Goal: Information Seeking & Learning: Learn about a topic

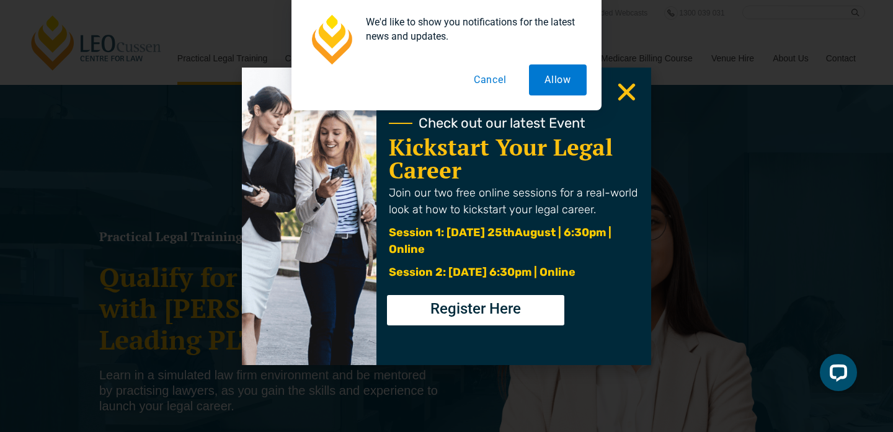
click at [479, 78] on button "Cancel" at bounding box center [490, 80] width 64 height 31
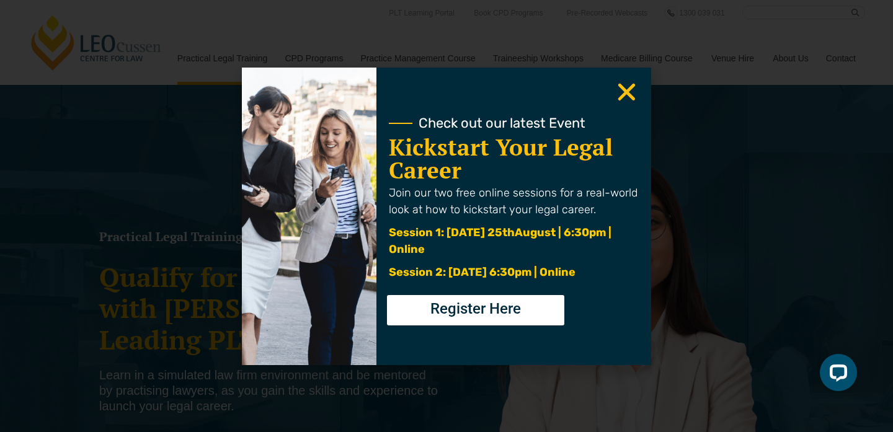
click at [615, 88] on icon "Close" at bounding box center [627, 92] width 24 height 24
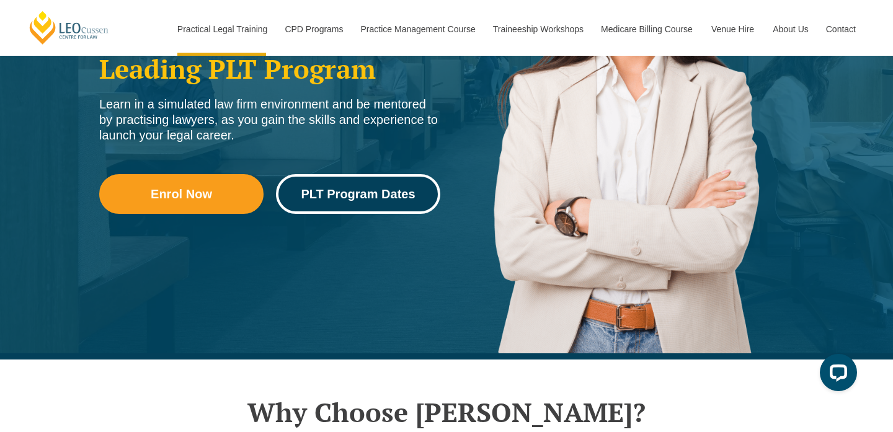
click at [382, 185] on link "PLT Program Dates" at bounding box center [358, 194] width 164 height 40
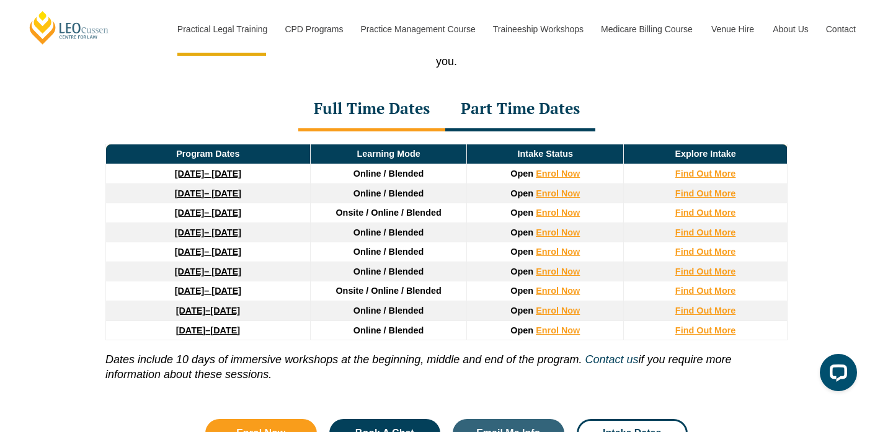
scroll to position [1680, 0]
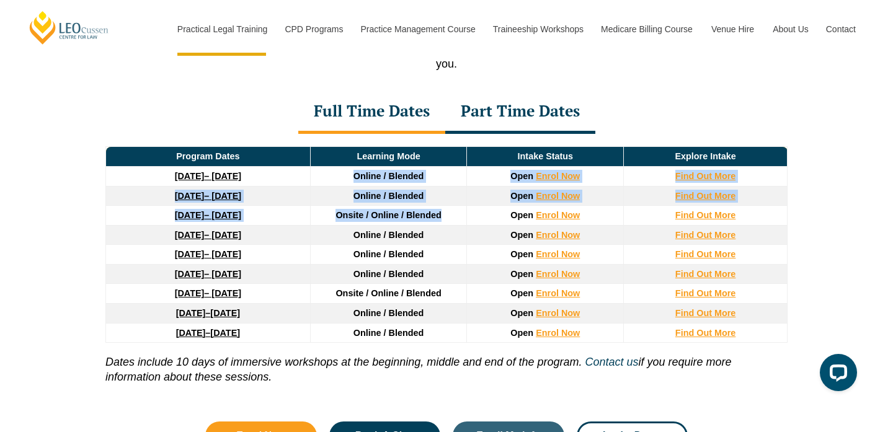
drag, startPoint x: 421, startPoint y: 171, endPoint x: 443, endPoint y: 224, distance: 57.8
click at [443, 224] on thead "Program Dates Learning Mode Intake Status Explore Intake 22 September 2025 – 20…" at bounding box center [447, 245] width 682 height 196
click at [443, 224] on td "Onsite / Online / Blended" at bounding box center [388, 216] width 157 height 20
drag, startPoint x: 443, startPoint y: 224, endPoint x: 354, endPoint y: 181, distance: 99.1
click at [354, 181] on thead "Program Dates Learning Mode Intake Status Explore Intake 22 September 2025 – 20…" at bounding box center [447, 245] width 682 height 196
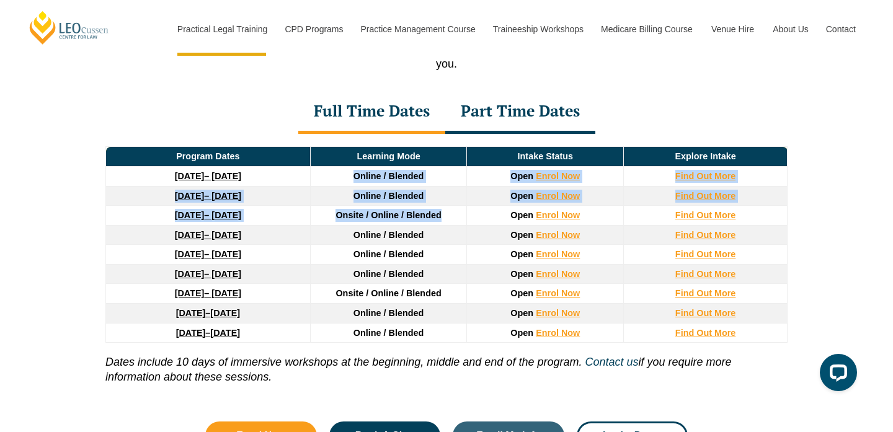
click at [354, 181] on span "Online / Blended" at bounding box center [389, 176] width 71 height 10
drag, startPoint x: 354, startPoint y: 181, endPoint x: 441, endPoint y: 214, distance: 93.4
click at [441, 214] on thead "Program Dates Learning Mode Intake Status Explore Intake 22 September 2025 – 20…" at bounding box center [447, 245] width 682 height 196
click at [441, 214] on span "Onsite / Online / Blended" at bounding box center [388, 215] width 105 height 10
drag, startPoint x: 441, startPoint y: 214, endPoint x: 350, endPoint y: 174, distance: 99.1
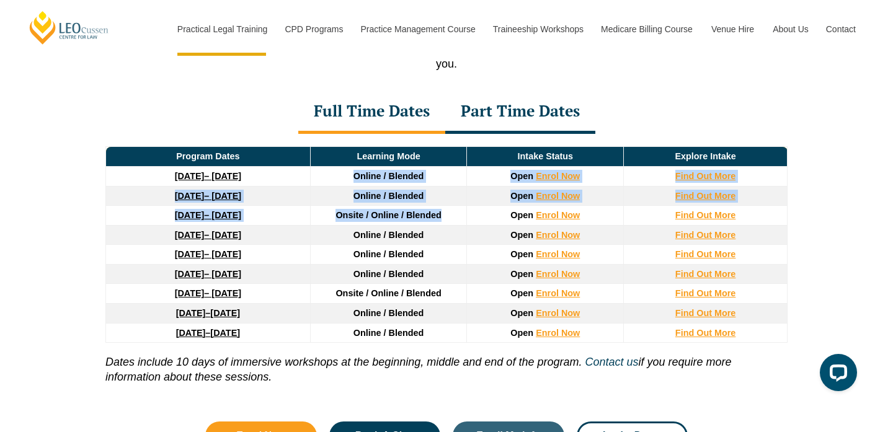
click at [350, 174] on thead "Program Dates Learning Mode Intake Status Explore Intake 22 September 2025 – 20…" at bounding box center [447, 245] width 682 height 196
click at [432, 216] on span "Onsite / Online / Blended" at bounding box center [388, 215] width 105 height 10
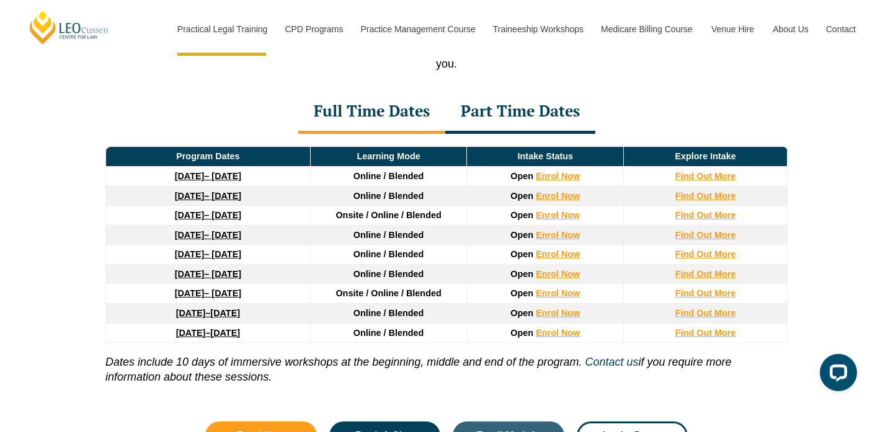
drag, startPoint x: 432, startPoint y: 216, endPoint x: 432, endPoint y: 223, distance: 6.9
click at [432, 220] on span "Onsite / Online / Blended" at bounding box center [388, 215] width 105 height 10
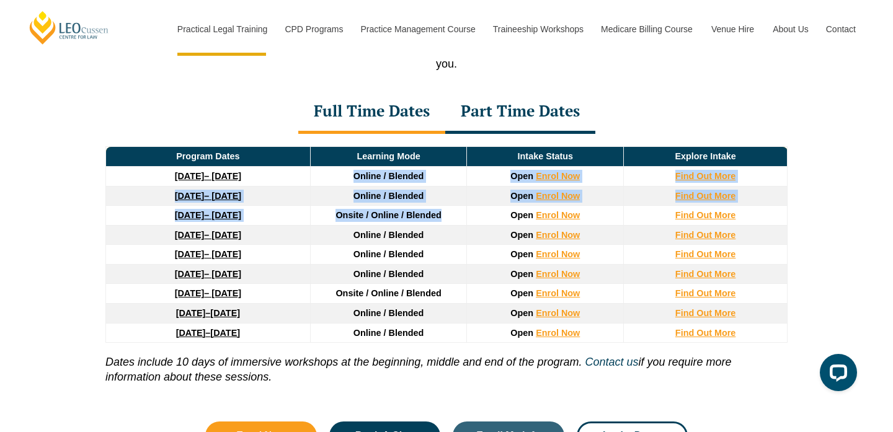
drag, startPoint x: 432, startPoint y: 223, endPoint x: 348, endPoint y: 178, distance: 94.9
click at [348, 178] on thead "Program Dates Learning Mode Intake Status Explore Intake 22 September 2025 – 20…" at bounding box center [447, 245] width 682 height 196
click at [348, 178] on td "Online / Blended" at bounding box center [388, 177] width 157 height 20
drag, startPoint x: 348, startPoint y: 178, endPoint x: 444, endPoint y: 222, distance: 105.8
click at [444, 222] on thead "Program Dates Learning Mode Intake Status Explore Intake 22 September 2025 – 20…" at bounding box center [447, 245] width 682 height 196
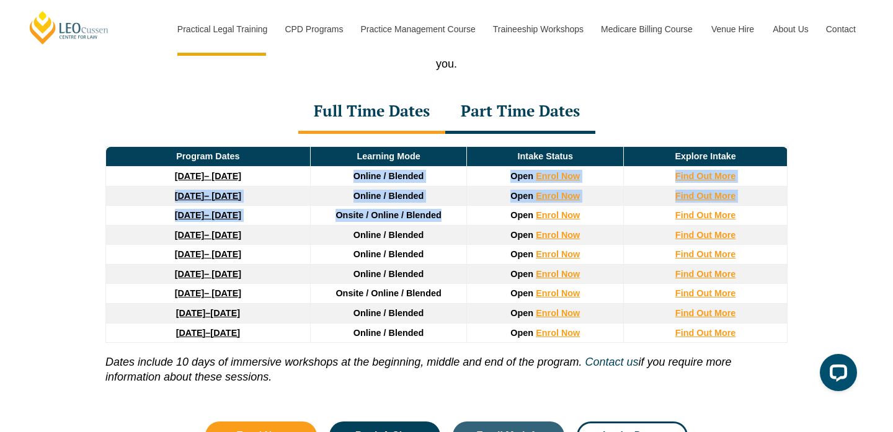
click at [444, 222] on td "Onsite / Online / Blended" at bounding box center [388, 216] width 157 height 20
drag, startPoint x: 444, startPoint y: 222, endPoint x: 357, endPoint y: 184, distance: 95.6
click at [357, 184] on thead "Program Dates Learning Mode Intake Status Explore Intake 22 September 2025 – 20…" at bounding box center [447, 245] width 682 height 196
click at [357, 181] on span "Online / Blended" at bounding box center [389, 176] width 71 height 10
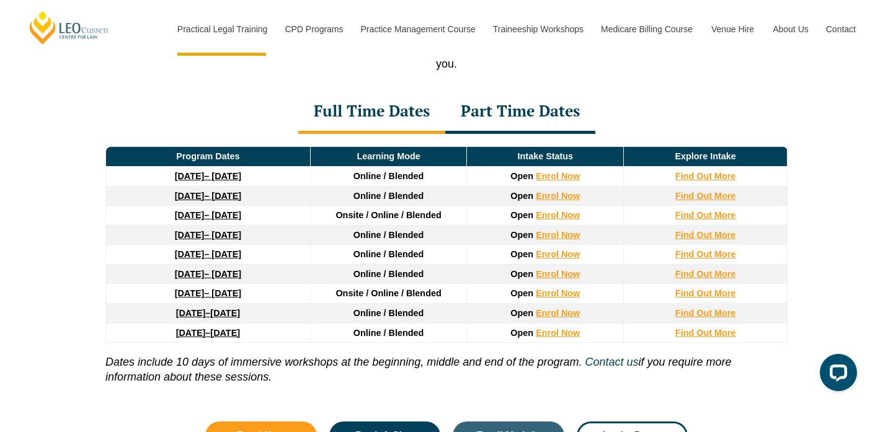
click at [512, 108] on div "Part Time Dates" at bounding box center [520, 112] width 150 height 43
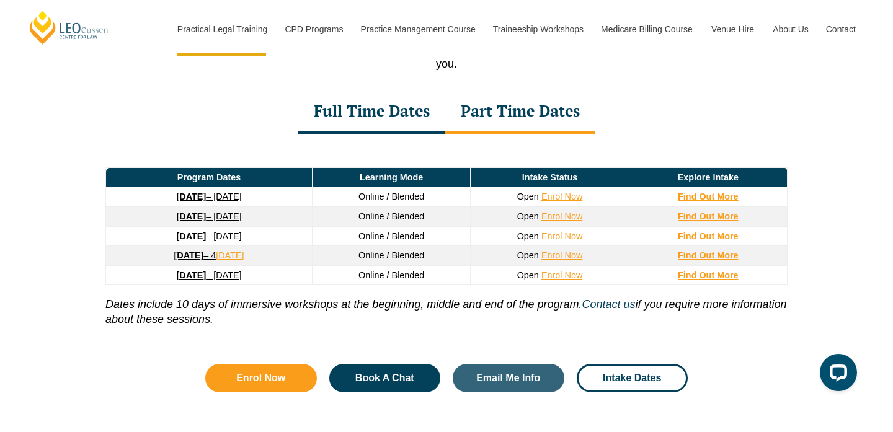
click at [419, 114] on div "Full Time Dates" at bounding box center [371, 112] width 147 height 43
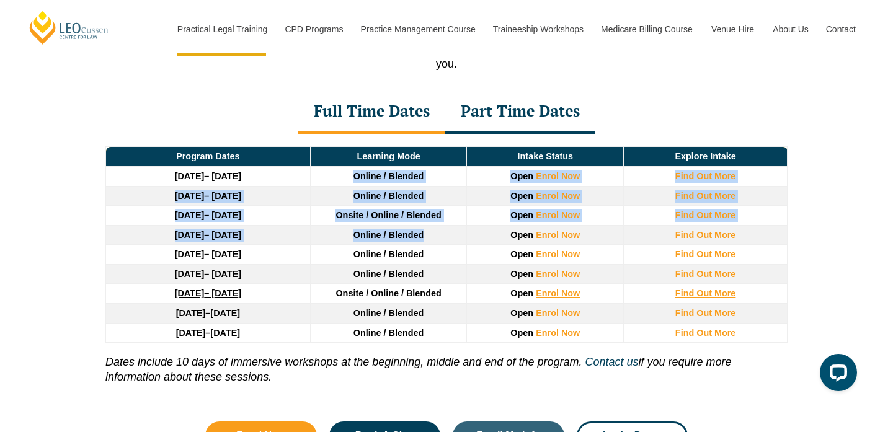
drag, startPoint x: 400, startPoint y: 172, endPoint x: 425, endPoint y: 236, distance: 68.5
click at [425, 236] on thead "Program Dates Learning Mode Intake Status Explore Intake 22 September 2025 – 20…" at bounding box center [447, 245] width 682 height 196
click at [425, 235] on td "Online / Blended" at bounding box center [388, 235] width 157 height 20
drag, startPoint x: 425, startPoint y: 235, endPoint x: 350, endPoint y: 181, distance: 92.4
click at [349, 182] on thead "Program Dates Learning Mode Intake Status Explore Intake 22 September 2025 – 20…" at bounding box center [447, 245] width 682 height 196
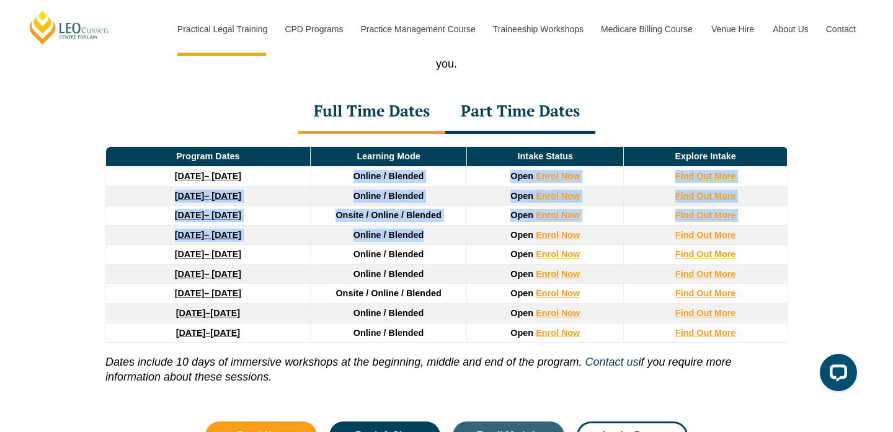
click at [350, 181] on td "Online / Blended" at bounding box center [388, 177] width 157 height 20
drag, startPoint x: 362, startPoint y: 194, endPoint x: 440, endPoint y: 241, distance: 91.1
click at [440, 241] on thead "Program Dates Learning Mode Intake Status Explore Intake 22 September 2025 – 20…" at bounding box center [447, 245] width 682 height 196
click at [440, 241] on td "Online / Blended" at bounding box center [388, 235] width 157 height 20
drag, startPoint x: 440, startPoint y: 241, endPoint x: 352, endPoint y: 177, distance: 108.7
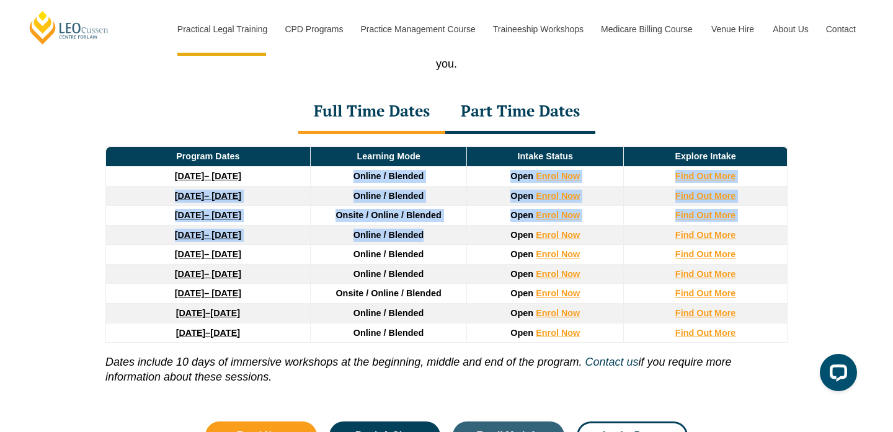
click at [352, 177] on thead "Program Dates Learning Mode Intake Status Explore Intake 22 September 2025 – 20…" at bounding box center [447, 245] width 682 height 196
click at [352, 177] on td "Online / Blended" at bounding box center [388, 177] width 157 height 20
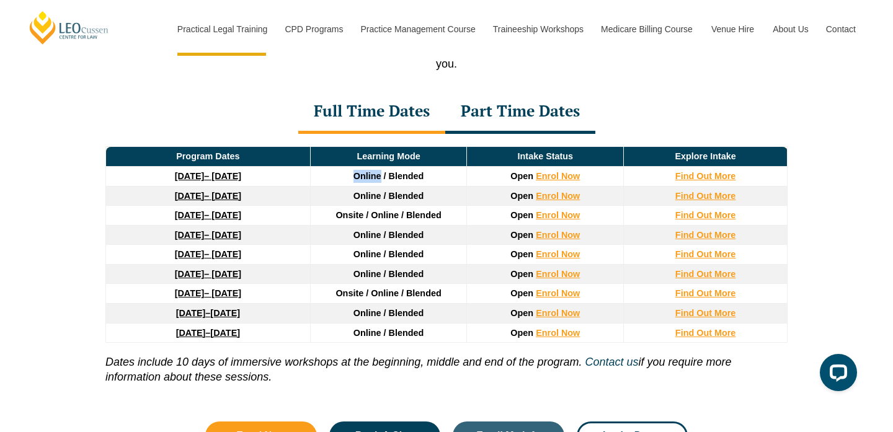
click at [352, 179] on td "Online / Blended" at bounding box center [388, 177] width 157 height 20
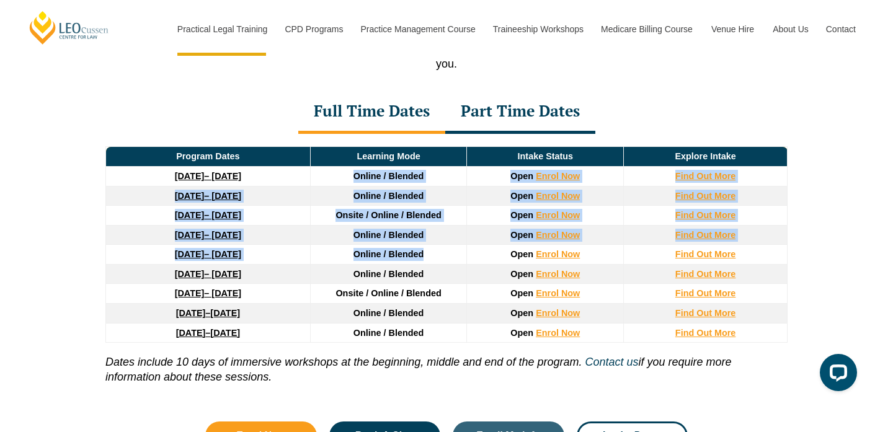
drag, startPoint x: 352, startPoint y: 179, endPoint x: 430, endPoint y: 262, distance: 114.1
click at [430, 262] on thead "Program Dates Learning Mode Intake Status Explore Intake 22 September 2025 – 20…" at bounding box center [447, 245] width 682 height 196
click at [430, 262] on td "Online / Blended" at bounding box center [388, 255] width 157 height 20
drag, startPoint x: 430, startPoint y: 262, endPoint x: 349, endPoint y: 180, distance: 115.8
click at [349, 180] on thead "Program Dates Learning Mode Intake Status Explore Intake 22 September 2025 – 20…" at bounding box center [447, 245] width 682 height 196
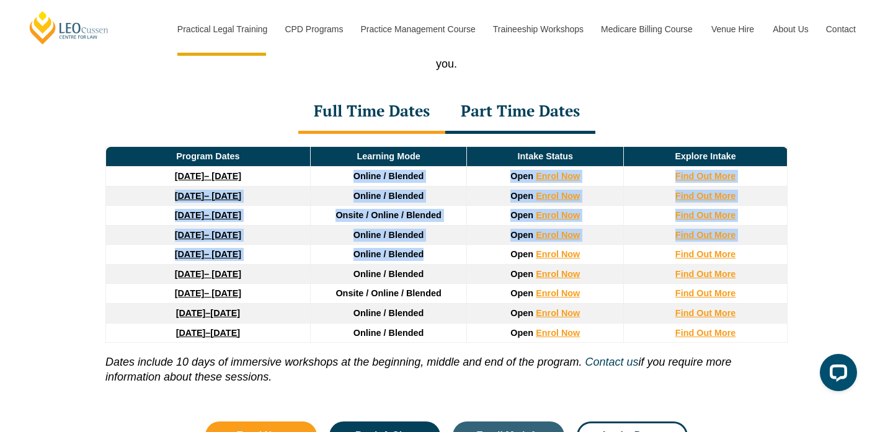
click at [349, 180] on td "Online / Blended" at bounding box center [388, 177] width 157 height 20
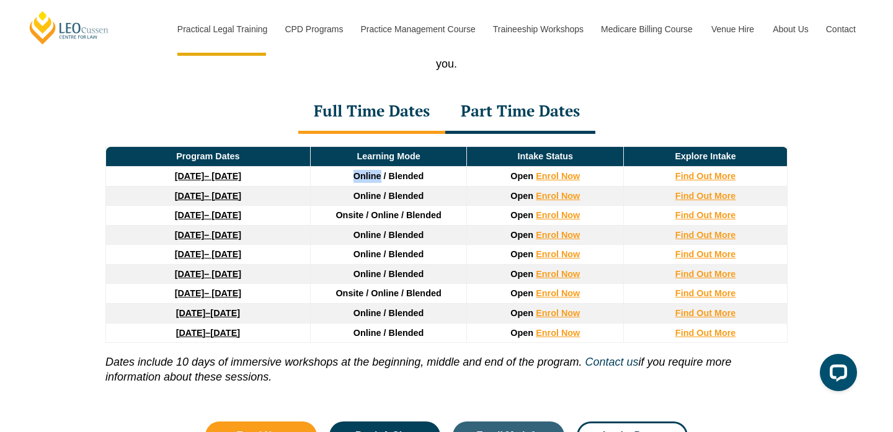
drag, startPoint x: 349, startPoint y: 180, endPoint x: 367, endPoint y: 179, distance: 18.0
click at [367, 179] on td "Online / Blended" at bounding box center [388, 177] width 157 height 20
click at [367, 179] on span "Online / Blended" at bounding box center [389, 176] width 71 height 10
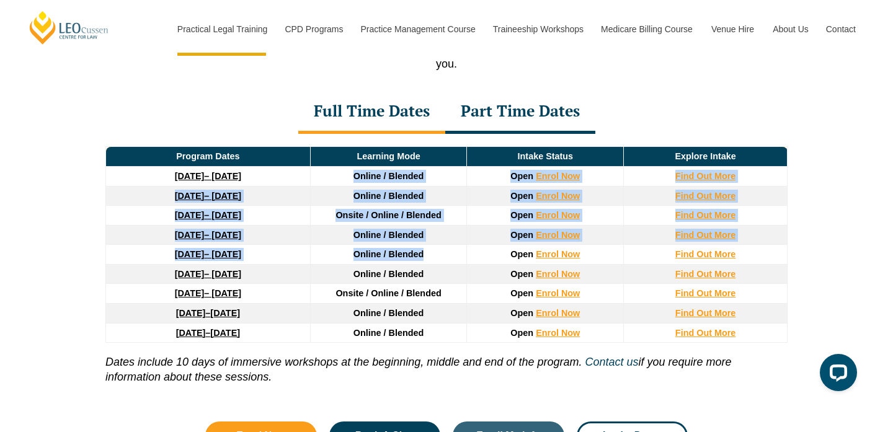
drag, startPoint x: 367, startPoint y: 179, endPoint x: 439, endPoint y: 259, distance: 108.0
click at [439, 259] on thead "Program Dates Learning Mode Intake Status Explore Intake 22 September 2025 – 20…" at bounding box center [447, 245] width 682 height 196
click at [439, 259] on td "Online / Blended" at bounding box center [388, 255] width 157 height 20
drag, startPoint x: 439, startPoint y: 259, endPoint x: 356, endPoint y: 177, distance: 116.7
click at [357, 178] on thead "Program Dates Learning Mode Intake Status Explore Intake 22 September 2025 – 20…" at bounding box center [447, 245] width 682 height 196
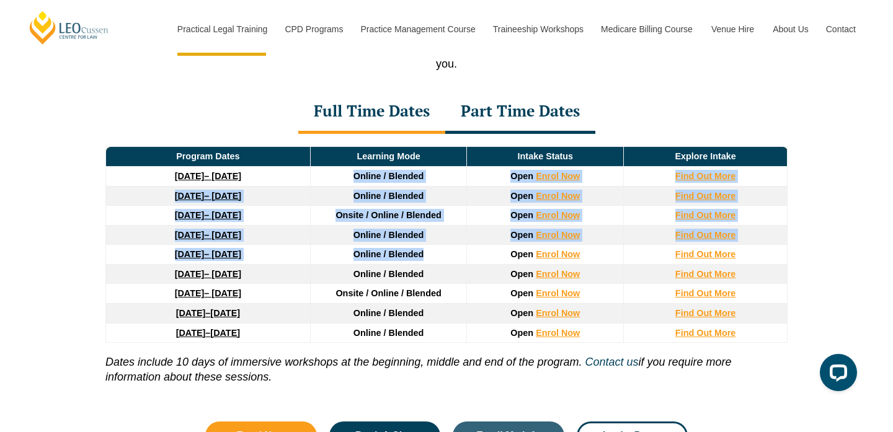
click at [356, 177] on span "Online / Blended" at bounding box center [389, 176] width 71 height 10
drag, startPoint x: 356, startPoint y: 177, endPoint x: 439, endPoint y: 257, distance: 114.9
click at [439, 257] on thead "Program Dates Learning Mode Intake Status Explore Intake 22 September 2025 – 20…" at bounding box center [447, 245] width 682 height 196
click at [439, 257] on td "Online / Blended" at bounding box center [388, 255] width 157 height 20
drag, startPoint x: 439, startPoint y: 257, endPoint x: 346, endPoint y: 175, distance: 124.4
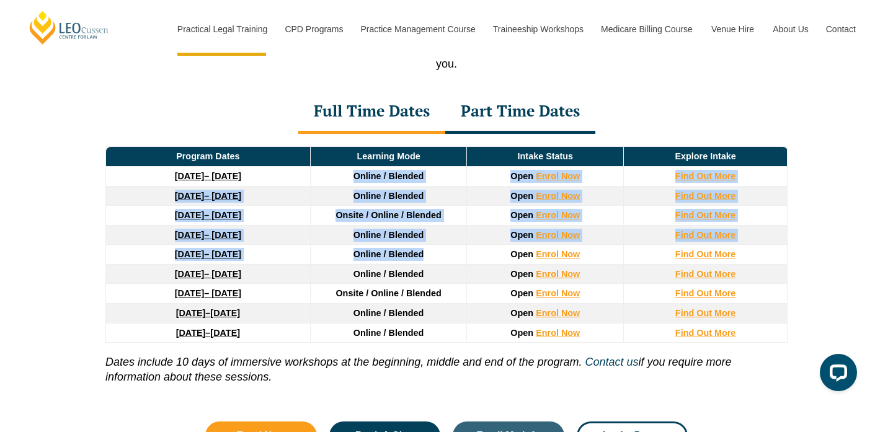
click at [346, 175] on thead "Program Dates Learning Mode Intake Status Explore Intake 22 September 2025 – 20…" at bounding box center [447, 245] width 682 height 196
click at [346, 175] on td "Online / Blended" at bounding box center [388, 177] width 157 height 20
drag, startPoint x: 349, startPoint y: 177, endPoint x: 436, endPoint y: 265, distance: 123.3
click at [436, 265] on thead "Program Dates Learning Mode Intake Status Explore Intake 22 September 2025 – 20…" at bounding box center [447, 245] width 682 height 196
click at [436, 265] on td "Online / Blended" at bounding box center [388, 255] width 157 height 20
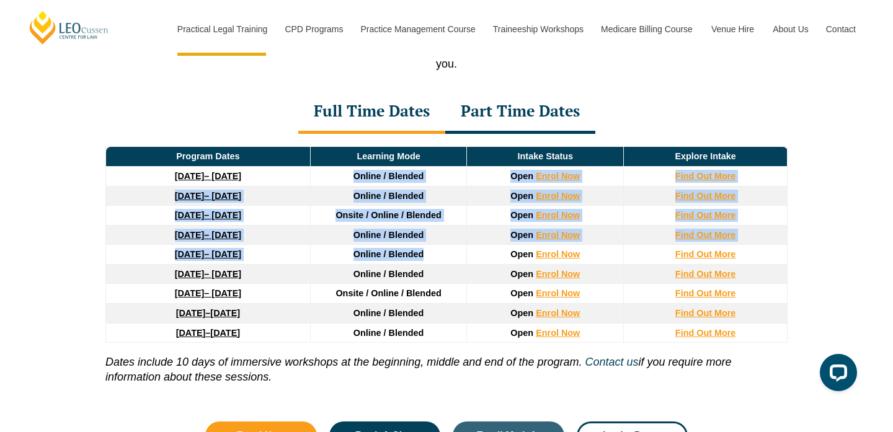
drag, startPoint x: 436, startPoint y: 265, endPoint x: 351, endPoint y: 180, distance: 120.2
click at [351, 180] on thead "Program Dates Learning Mode Intake Status Explore Intake 22 September 2025 – 20…" at bounding box center [447, 245] width 682 height 196
click at [351, 180] on td "Online / Blended" at bounding box center [388, 177] width 157 height 20
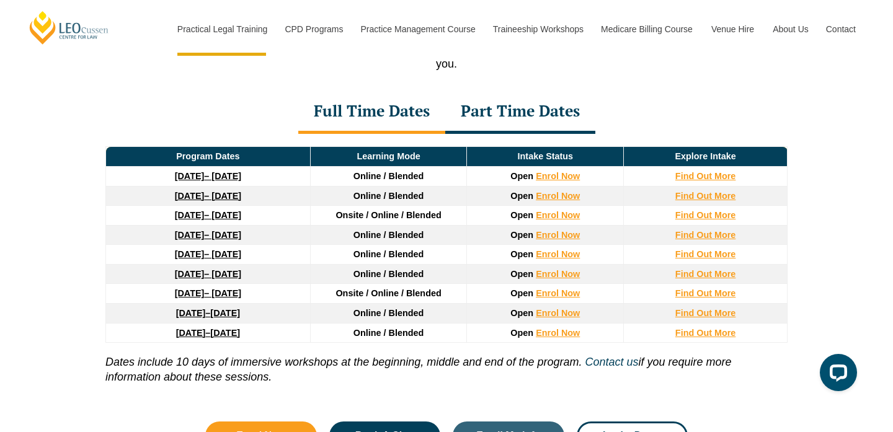
click at [352, 176] on td "Online / Blended" at bounding box center [388, 177] width 157 height 20
click at [351, 176] on td "Online / Blended" at bounding box center [388, 177] width 157 height 20
drag, startPoint x: 351, startPoint y: 176, endPoint x: 357, endPoint y: 180, distance: 6.7
click at [357, 181] on td "Online / Blended" at bounding box center [388, 177] width 157 height 20
click at [357, 180] on span "Online / Blended" at bounding box center [389, 176] width 71 height 10
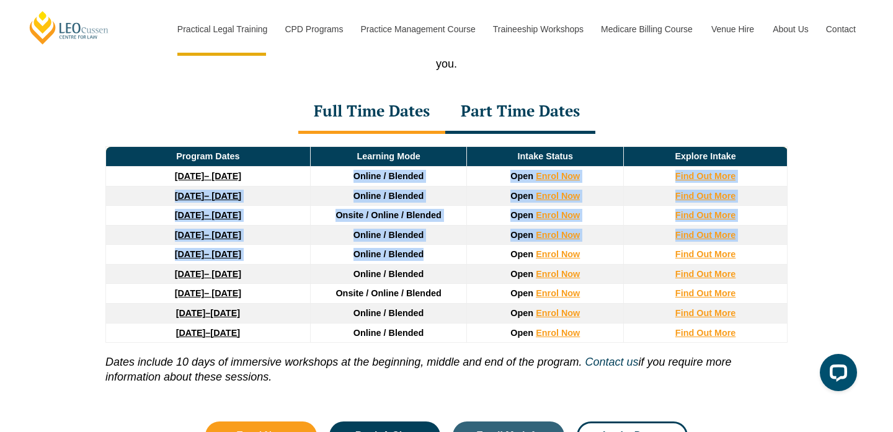
drag, startPoint x: 357, startPoint y: 180, endPoint x: 427, endPoint y: 259, distance: 105.9
click at [427, 259] on thead "Program Dates Learning Mode Intake Status Explore Intake 22 September 2025 – 20…" at bounding box center [447, 245] width 682 height 196
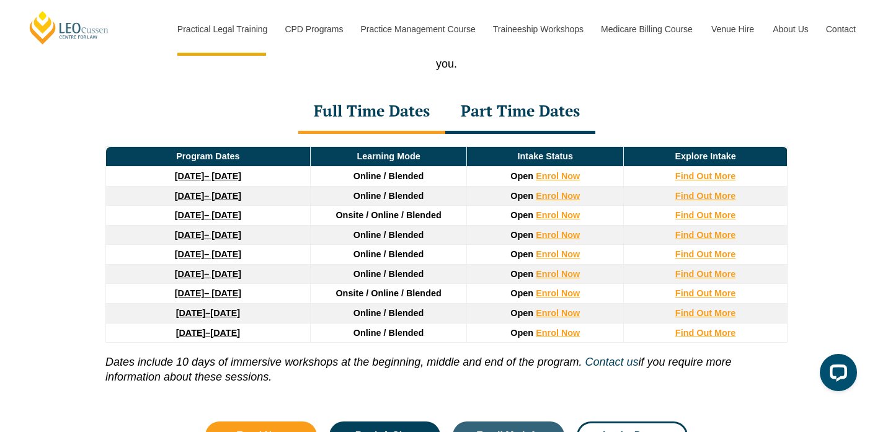
click at [426, 259] on td "Online / Blended" at bounding box center [388, 255] width 157 height 20
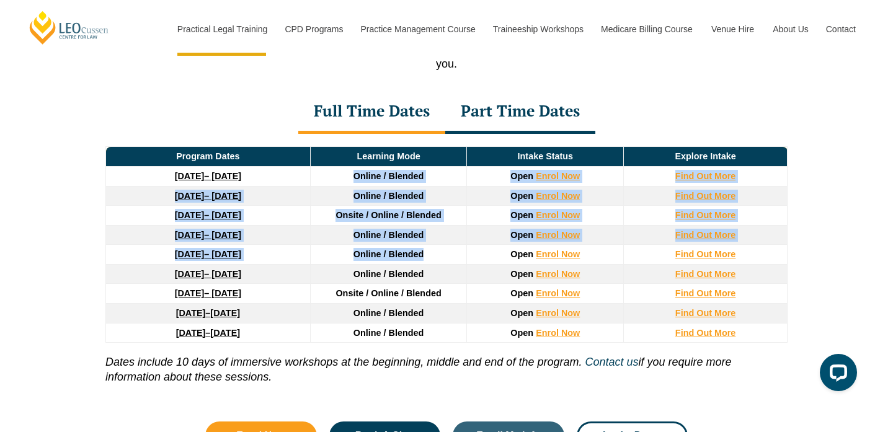
drag, startPoint x: 426, startPoint y: 259, endPoint x: 349, endPoint y: 177, distance: 113.2
click at [349, 177] on thead "Program Dates Learning Mode Intake Status Explore Intake 22 September 2025 – 20…" at bounding box center [447, 245] width 682 height 196
click at [349, 177] on td "Online / Blended" at bounding box center [388, 177] width 157 height 20
drag, startPoint x: 349, startPoint y: 177, endPoint x: 427, endPoint y: 257, distance: 112.3
click at [427, 257] on thead "Program Dates Learning Mode Intake Status Explore Intake 22 September 2025 – 20…" at bounding box center [447, 245] width 682 height 196
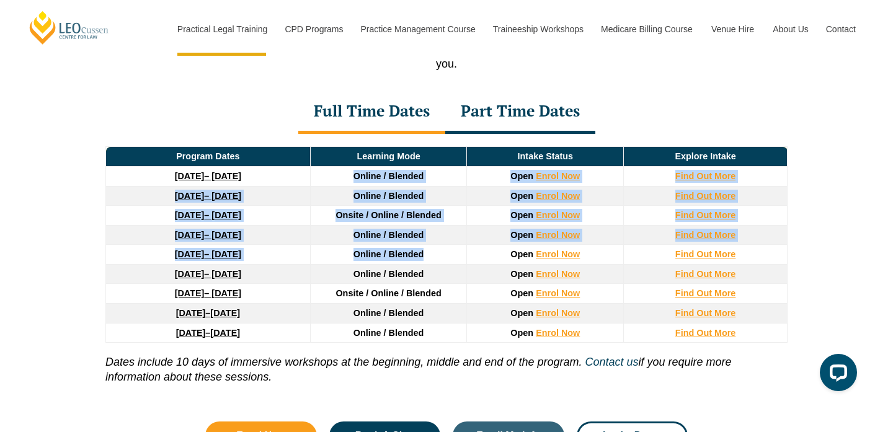
click at [427, 257] on td "Online / Blended" at bounding box center [388, 255] width 157 height 20
drag, startPoint x: 427, startPoint y: 257, endPoint x: 353, endPoint y: 182, distance: 105.7
click at [353, 182] on thead "Program Dates Learning Mode Intake Status Explore Intake 22 September 2025 – 20…" at bounding box center [447, 245] width 682 height 196
click at [354, 181] on span "Online / Blended" at bounding box center [389, 176] width 71 height 10
drag, startPoint x: 353, startPoint y: 182, endPoint x: 422, endPoint y: 258, distance: 102.8
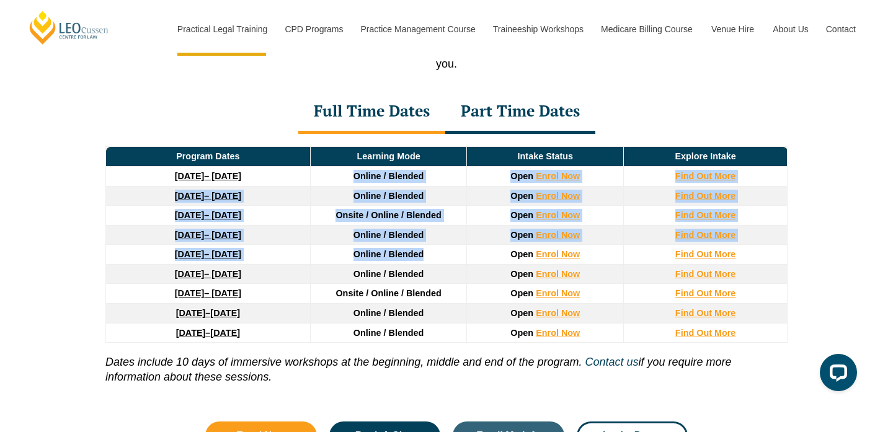
click at [422, 258] on thead "Program Dates Learning Mode Intake Status Explore Intake 22 September 2025 – 20…" at bounding box center [447, 245] width 682 height 196
click at [422, 258] on span "Online / Blended" at bounding box center [389, 254] width 71 height 10
drag, startPoint x: 422, startPoint y: 258, endPoint x: 352, endPoint y: 181, distance: 103.7
click at [353, 181] on thead "Program Dates Learning Mode Intake Status Explore Intake 22 September 2025 – 20…" at bounding box center [447, 245] width 682 height 196
click at [352, 181] on td "Online / Blended" at bounding box center [388, 177] width 157 height 20
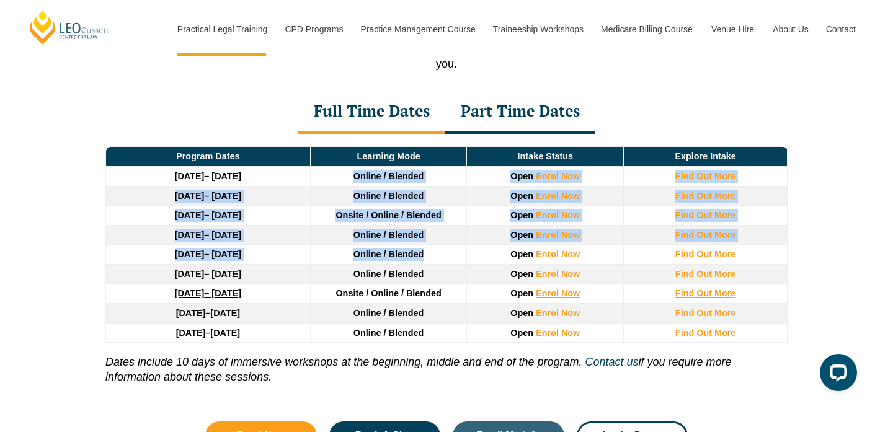
drag, startPoint x: 352, startPoint y: 181, endPoint x: 424, endPoint y: 261, distance: 107.2
click at [424, 261] on thead "Program Dates Learning Mode Intake Status Explore Intake 22 September 2025 – 20…" at bounding box center [447, 245] width 682 height 196
click at [358, 181] on span "Online / Blended" at bounding box center [389, 176] width 71 height 10
drag, startPoint x: 365, startPoint y: 193, endPoint x: 438, endPoint y: 267, distance: 104.0
click at [438, 267] on thead "Program Dates Learning Mode Intake Status Explore Intake 22 September 2025 – 20…" at bounding box center [447, 245] width 682 height 196
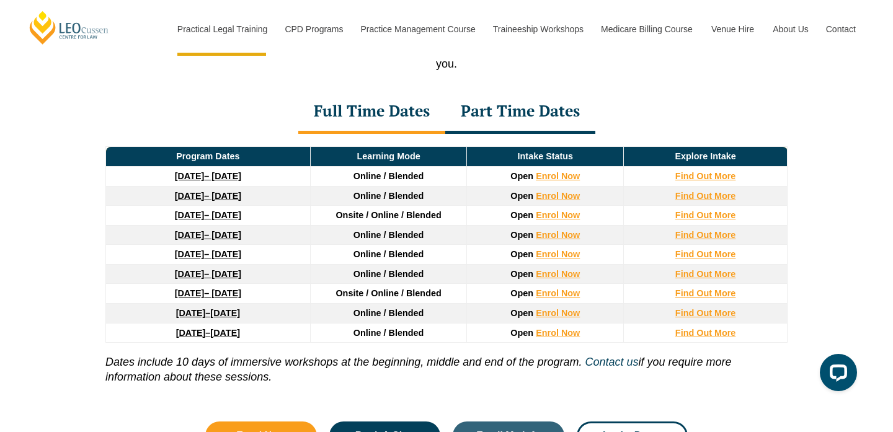
drag, startPoint x: 438, startPoint y: 267, endPoint x: 432, endPoint y: 259, distance: 9.8
click at [433, 259] on td "Online / Blended" at bounding box center [388, 255] width 157 height 20
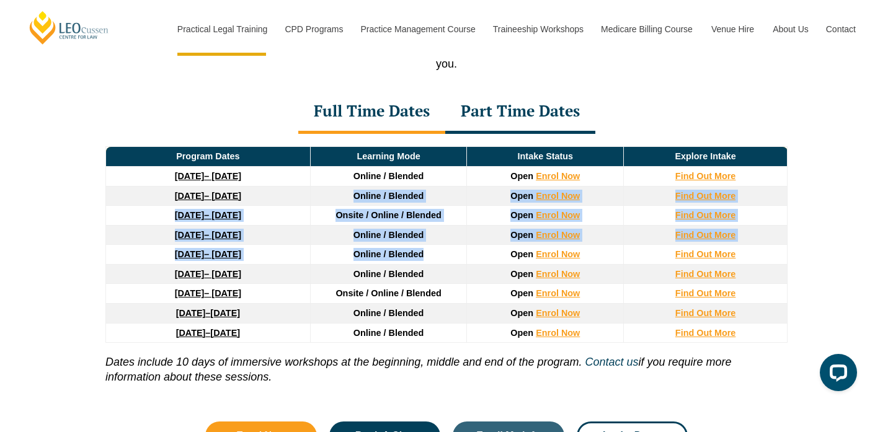
drag, startPoint x: 432, startPoint y: 259, endPoint x: 355, endPoint y: 197, distance: 98.9
click at [355, 198] on thead "Program Dates Learning Mode Intake Status Explore Intake 22 September 2025 – 20…" at bounding box center [447, 245] width 682 height 196
click at [355, 197] on span "Online / Blended" at bounding box center [389, 196] width 71 height 10
drag, startPoint x: 355, startPoint y: 197, endPoint x: 421, endPoint y: 258, distance: 89.6
click at [421, 258] on thead "Program Dates Learning Mode Intake Status Explore Intake 22 September 2025 – 20…" at bounding box center [447, 245] width 682 height 196
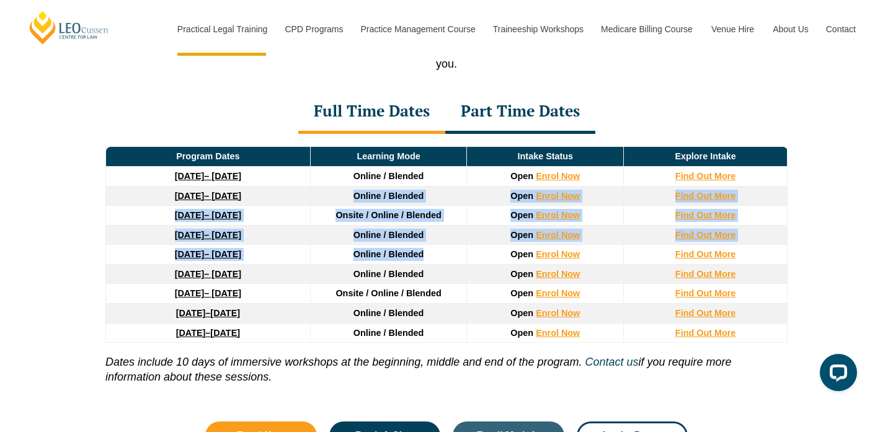
click at [422, 259] on span "Online / Blended" at bounding box center [389, 254] width 71 height 10
drag, startPoint x: 422, startPoint y: 259, endPoint x: 346, endPoint y: 192, distance: 101.5
click at [346, 192] on thead "Program Dates Learning Mode Intake Status Explore Intake 22 September 2025 – 20…" at bounding box center [447, 245] width 682 height 196
click at [346, 192] on td "Online / Blended" at bounding box center [388, 196] width 157 height 20
drag, startPoint x: 452, startPoint y: 209, endPoint x: 426, endPoint y: 252, distance: 50.6
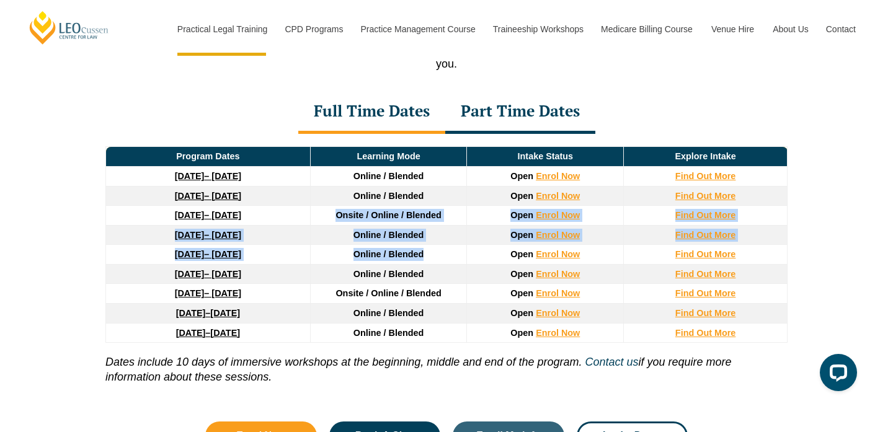
click at [426, 252] on thead "Program Dates Learning Mode Intake Status Explore Intake 22 September 2025 – 20…" at bounding box center [447, 245] width 682 height 196
click at [426, 252] on td "Online / Blended" at bounding box center [388, 255] width 157 height 20
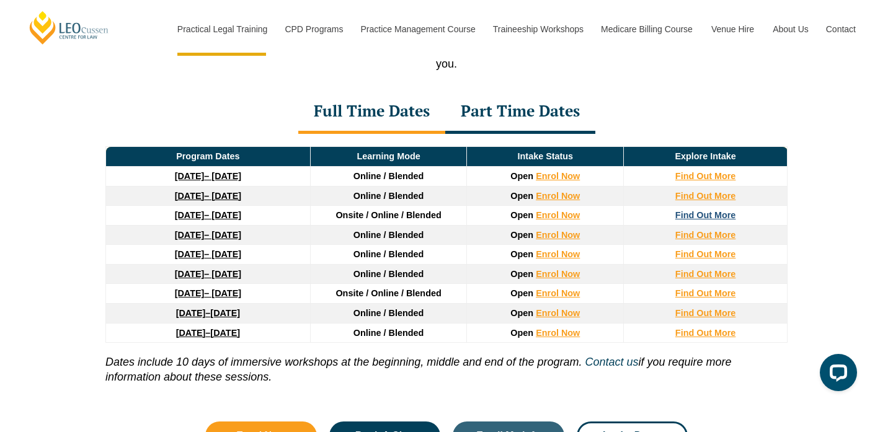
click at [712, 220] on strong "Find Out More" at bounding box center [706, 215] width 61 height 10
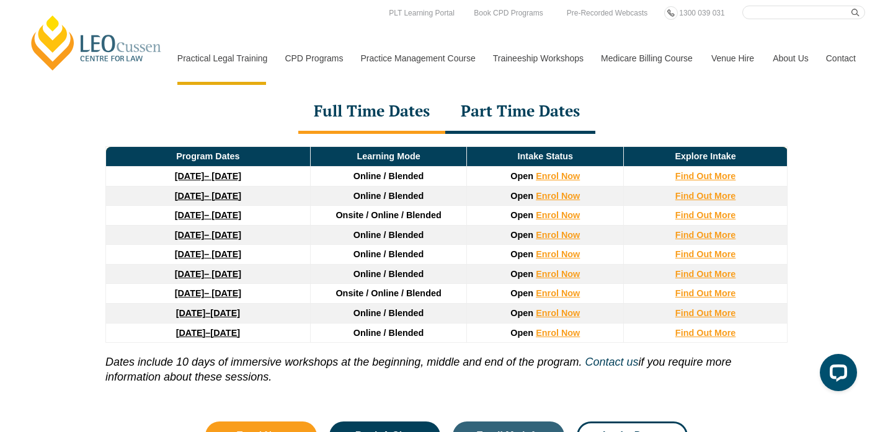
click at [55, 274] on div "PLT Program Dates in Victoria With more than 10 intakes throughout the year and…" at bounding box center [446, 217] width 893 height 565
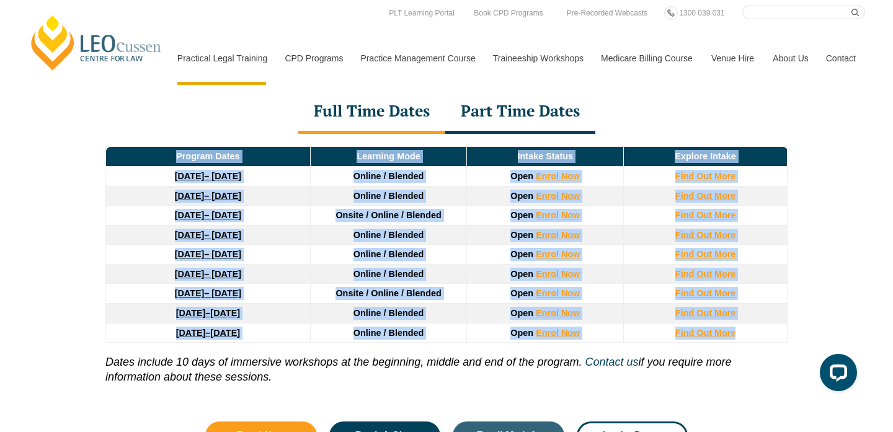
drag, startPoint x: 91, startPoint y: 167, endPoint x: 115, endPoint y: 357, distance: 191.3
click at [115, 357] on div "PLT Program Dates in Victoria With more than 10 intakes throughout the year and…" at bounding box center [446, 217] width 893 height 565
click at [62, 347] on div "PLT Program Dates in Victoria With more than 10 intakes throughout the year and…" at bounding box center [446, 217] width 893 height 565
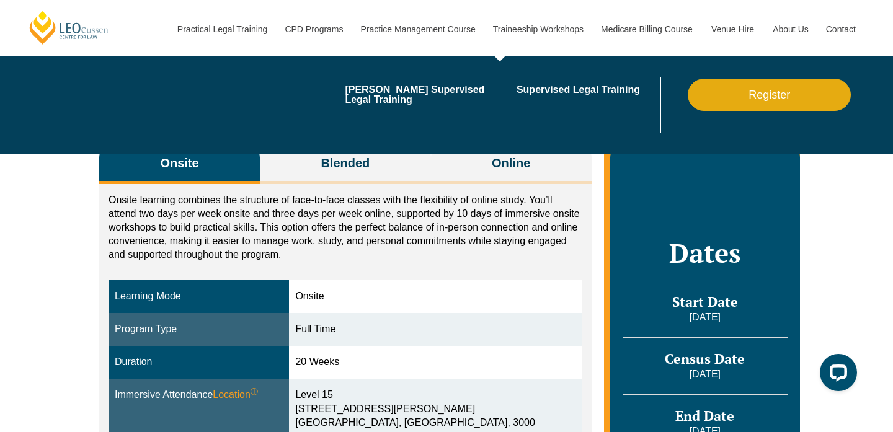
scroll to position [152, 0]
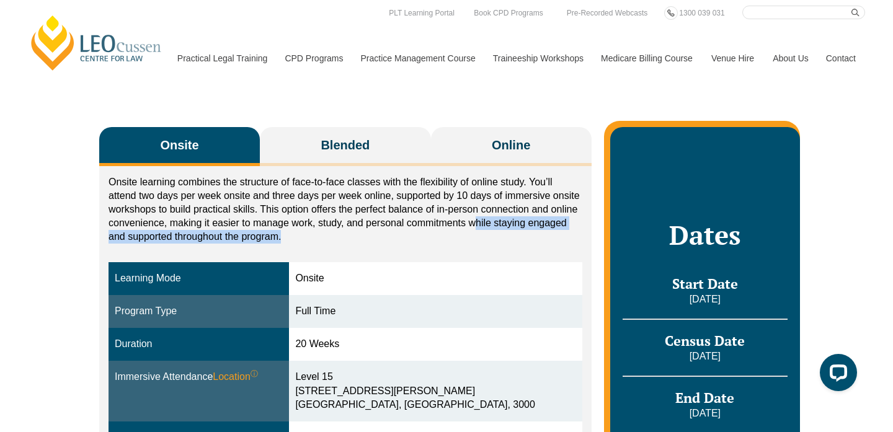
drag, startPoint x: 466, startPoint y: 236, endPoint x: 473, endPoint y: 228, distance: 10.5
click at [473, 228] on p "Onsite learning combines the structure of face-to-face classes with the flexibi…" at bounding box center [346, 210] width 474 height 68
drag, startPoint x: 468, startPoint y: 241, endPoint x: 465, endPoint y: 234, distance: 7.8
click at [466, 234] on p "Onsite learning combines the structure of face-to-face classes with the flexibi…" at bounding box center [346, 210] width 474 height 68
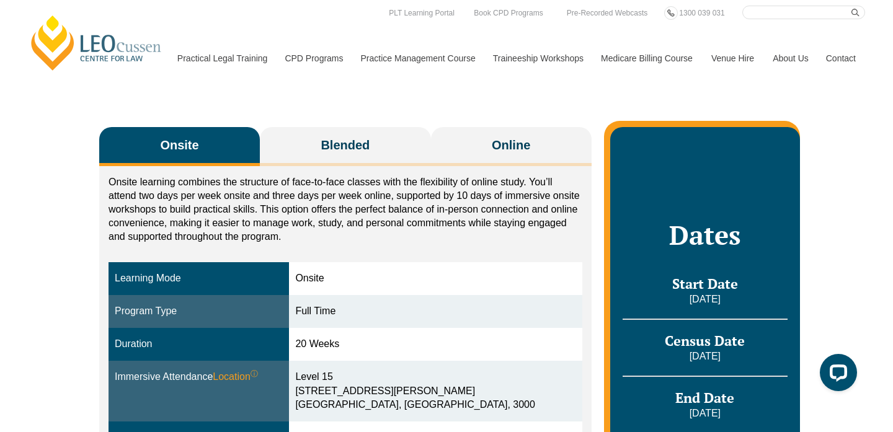
drag, startPoint x: 465, startPoint y: 234, endPoint x: 474, endPoint y: 210, distance: 25.7
click at [466, 230] on p "Onsite learning combines the structure of face-to-face classes with the flexibi…" at bounding box center [346, 210] width 474 height 68
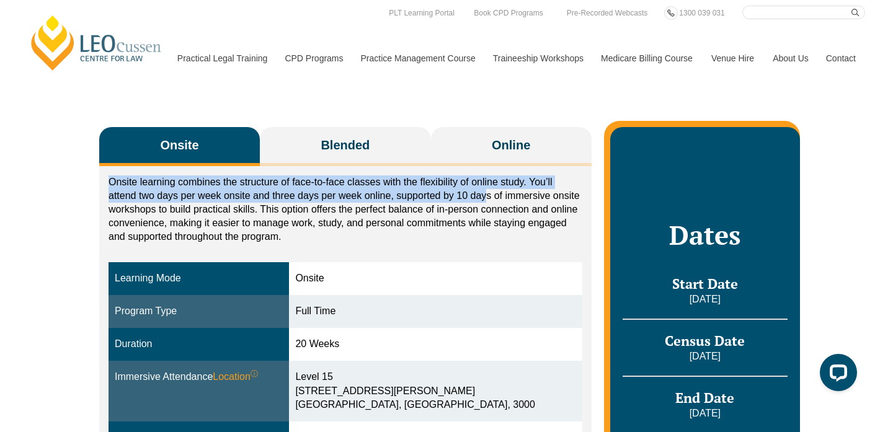
drag, startPoint x: 496, startPoint y: 173, endPoint x: 484, endPoint y: 190, distance: 20.5
click at [484, 190] on div "Onsite learning combines the structure of face-to-face classes with the flexibi…" at bounding box center [345, 375] width 493 height 419
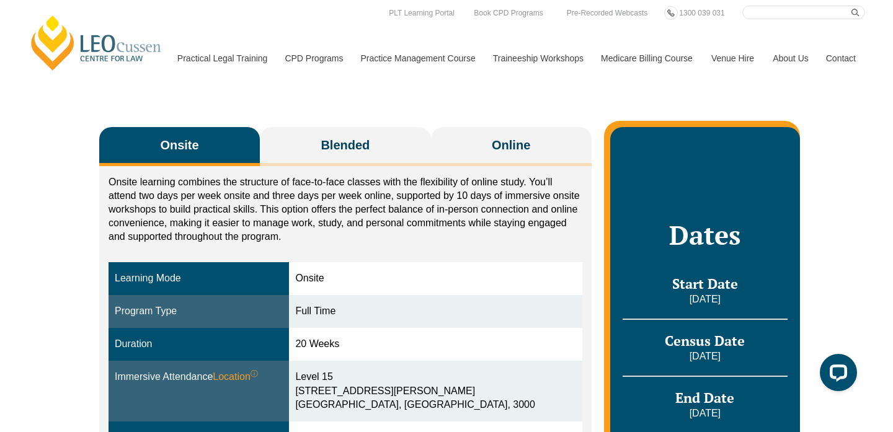
click at [458, 236] on p "Onsite learning combines the structure of face-to-face classes with the flexibi…" at bounding box center [346, 210] width 474 height 68
click at [460, 233] on p "Onsite learning combines the structure of face-to-face classes with the flexibi…" at bounding box center [346, 210] width 474 height 68
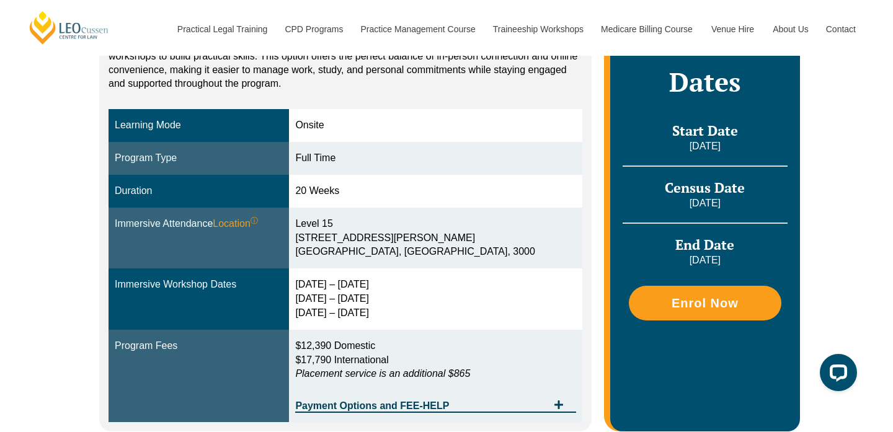
scroll to position [306, 0]
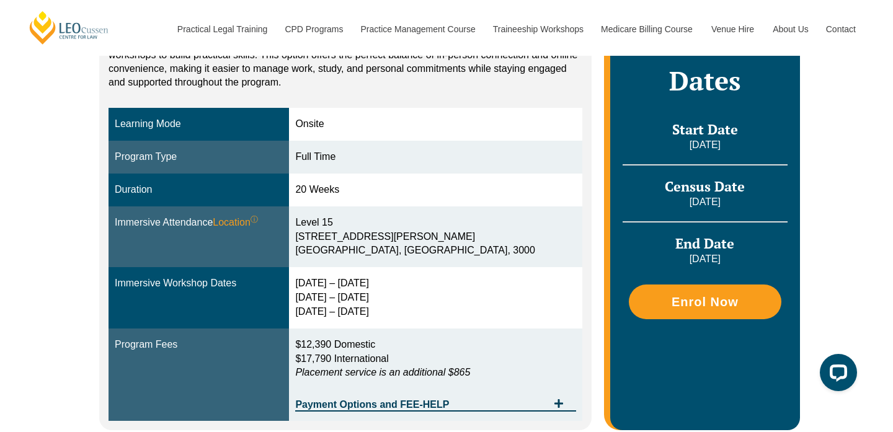
drag, startPoint x: 478, startPoint y: 210, endPoint x: 484, endPoint y: 211, distance: 6.3
click at [484, 211] on td "Level 15 15 William Street Melbourne, Victoria, 3000" at bounding box center [435, 237] width 293 height 61
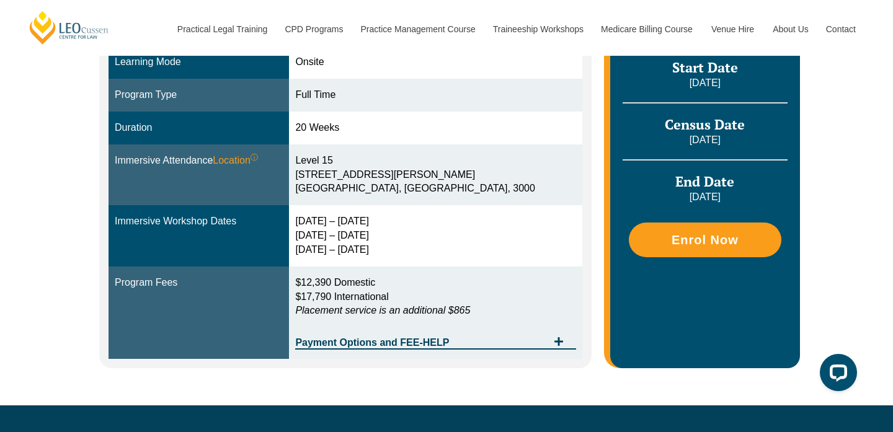
scroll to position [368, 0]
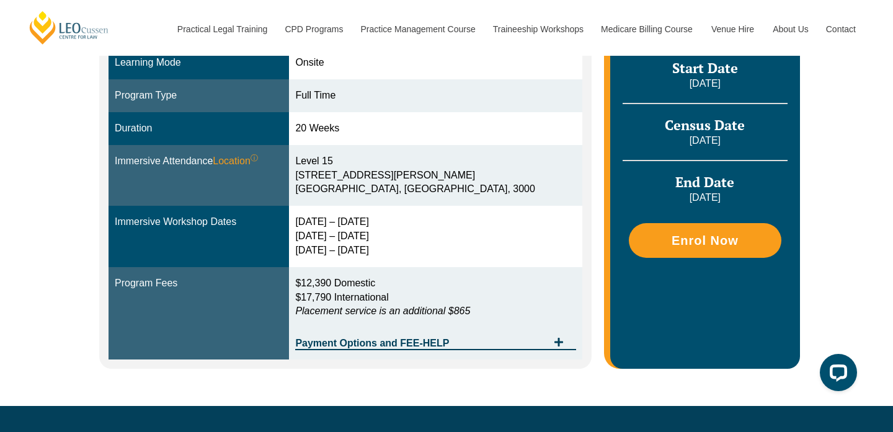
click at [484, 213] on td "2 – 5 Feb 2026 14 – 16 Apr 2026 2 – 4 Jun 2026" at bounding box center [435, 236] width 293 height 61
drag, startPoint x: 458, startPoint y: 112, endPoint x: 499, endPoint y: 191, distance: 89.3
click at [499, 191] on tbody "Learning Mode Onsite Program Type Full Time Duration 20 Weeks Immersive Attenda…" at bounding box center [346, 203] width 474 height 313
click at [493, 177] on div "Level 15 15 William Street Melbourne, Victoria, 3000" at bounding box center [435, 175] width 280 height 43
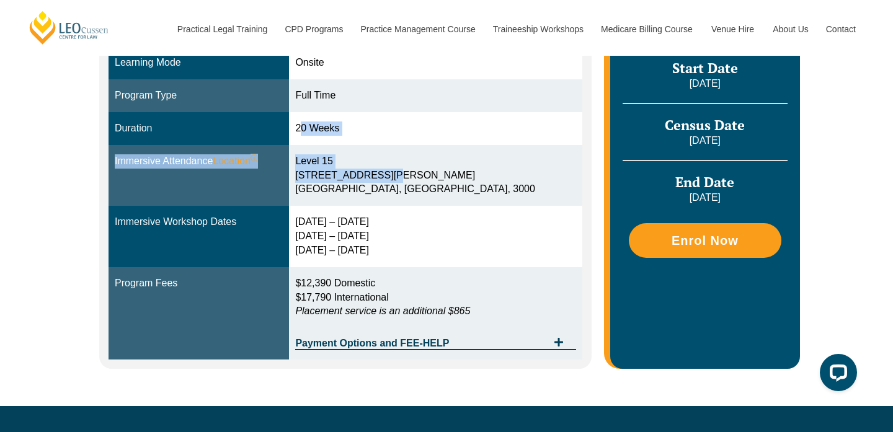
drag, startPoint x: 493, startPoint y: 177, endPoint x: 455, endPoint y: 114, distance: 72.9
click at [455, 114] on tbody "Learning Mode Onsite Program Type Full Time Duration 20 Weeks Immersive Attenda…" at bounding box center [346, 203] width 474 height 313
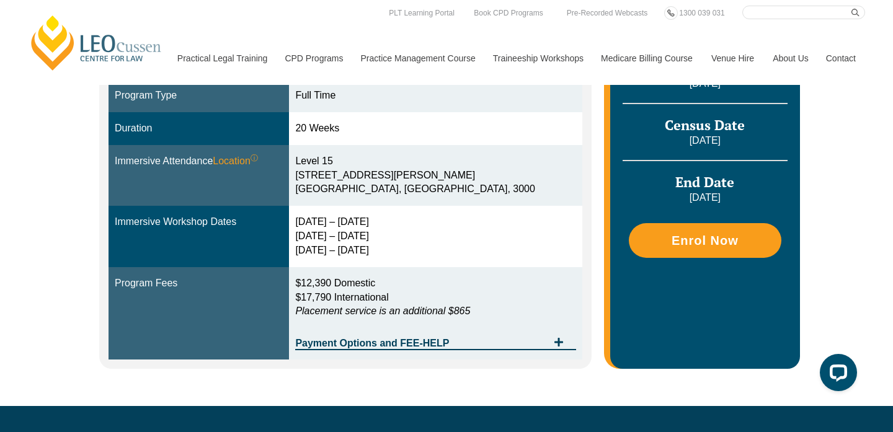
click at [528, 190] on div "Level 15 15 William Street Melbourne, Victoria, 3000" at bounding box center [435, 175] width 280 height 43
drag, startPoint x: 528, startPoint y: 190, endPoint x: 512, endPoint y: 188, distance: 15.7
click at [512, 188] on div "Level 15 15 William Street Melbourne, Victoria, 3000" at bounding box center [435, 175] width 280 height 43
drag, startPoint x: 512, startPoint y: 188, endPoint x: 421, endPoint y: 110, distance: 119.7
click at [421, 110] on tbody "Learning Mode Onsite Program Type Full Time Duration 20 Weeks Immersive Attenda…" at bounding box center [346, 203] width 474 height 313
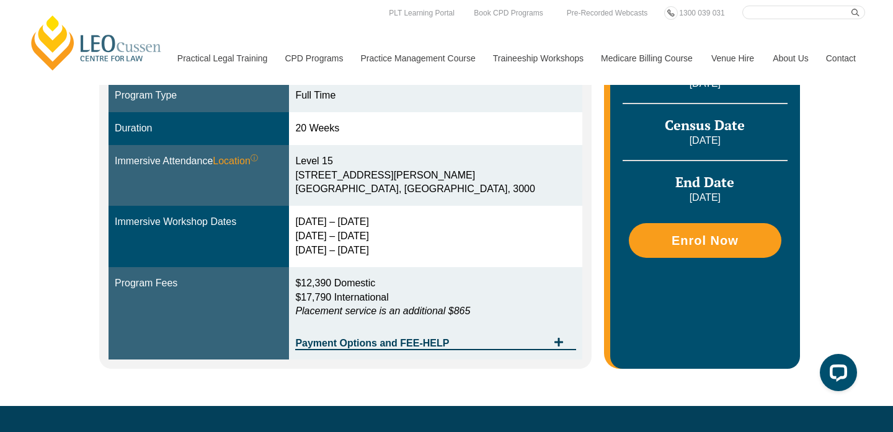
click at [421, 110] on td "Full Time" at bounding box center [435, 95] width 293 height 33
click at [424, 112] on tbody "Learning Mode Onsite Program Type Full Time Duration 20 Weeks Immersive Attenda…" at bounding box center [346, 203] width 474 height 313
click at [424, 112] on td "20 Weeks" at bounding box center [435, 128] width 293 height 33
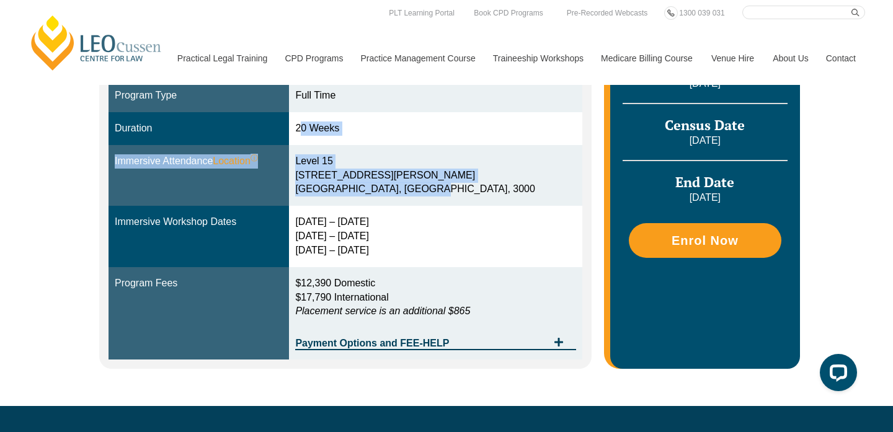
drag, startPoint x: 424, startPoint y: 112, endPoint x: 475, endPoint y: 185, distance: 89.1
click at [475, 185] on tbody "Learning Mode Onsite Program Type Full Time Duration 20 Weeks Immersive Attenda…" at bounding box center [346, 203] width 474 height 313
click at [475, 185] on div "Level 15 15 William Street Melbourne, Victoria, 3000" at bounding box center [435, 175] width 280 height 43
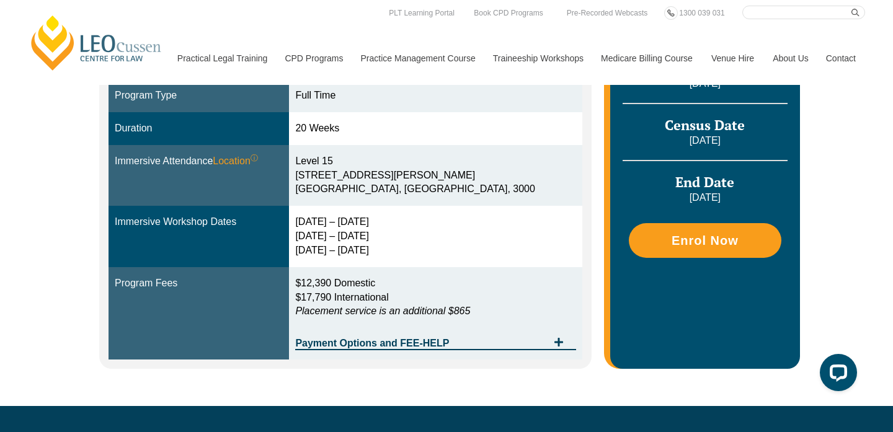
drag, startPoint x: 447, startPoint y: 199, endPoint x: 460, endPoint y: 205, distance: 14.7
click at [460, 205] on td "Level 15 15 William Street Melbourne, Victoria, 3000" at bounding box center [435, 175] width 293 height 61
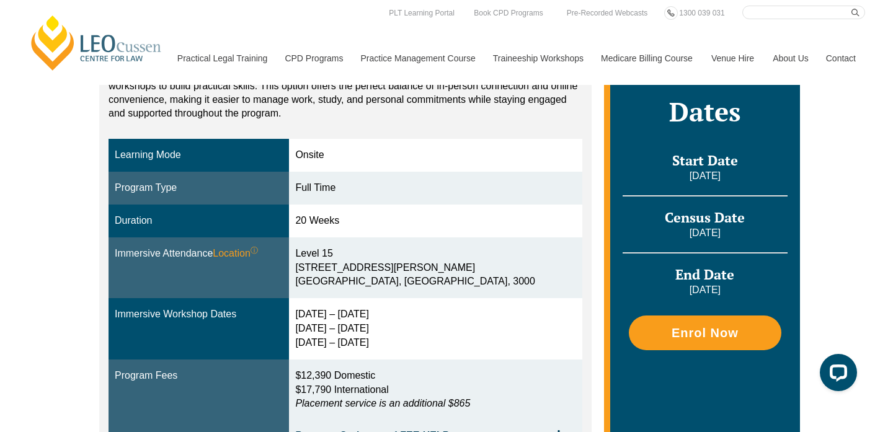
scroll to position [275, 0]
